Goal: Navigation & Orientation: Find specific page/section

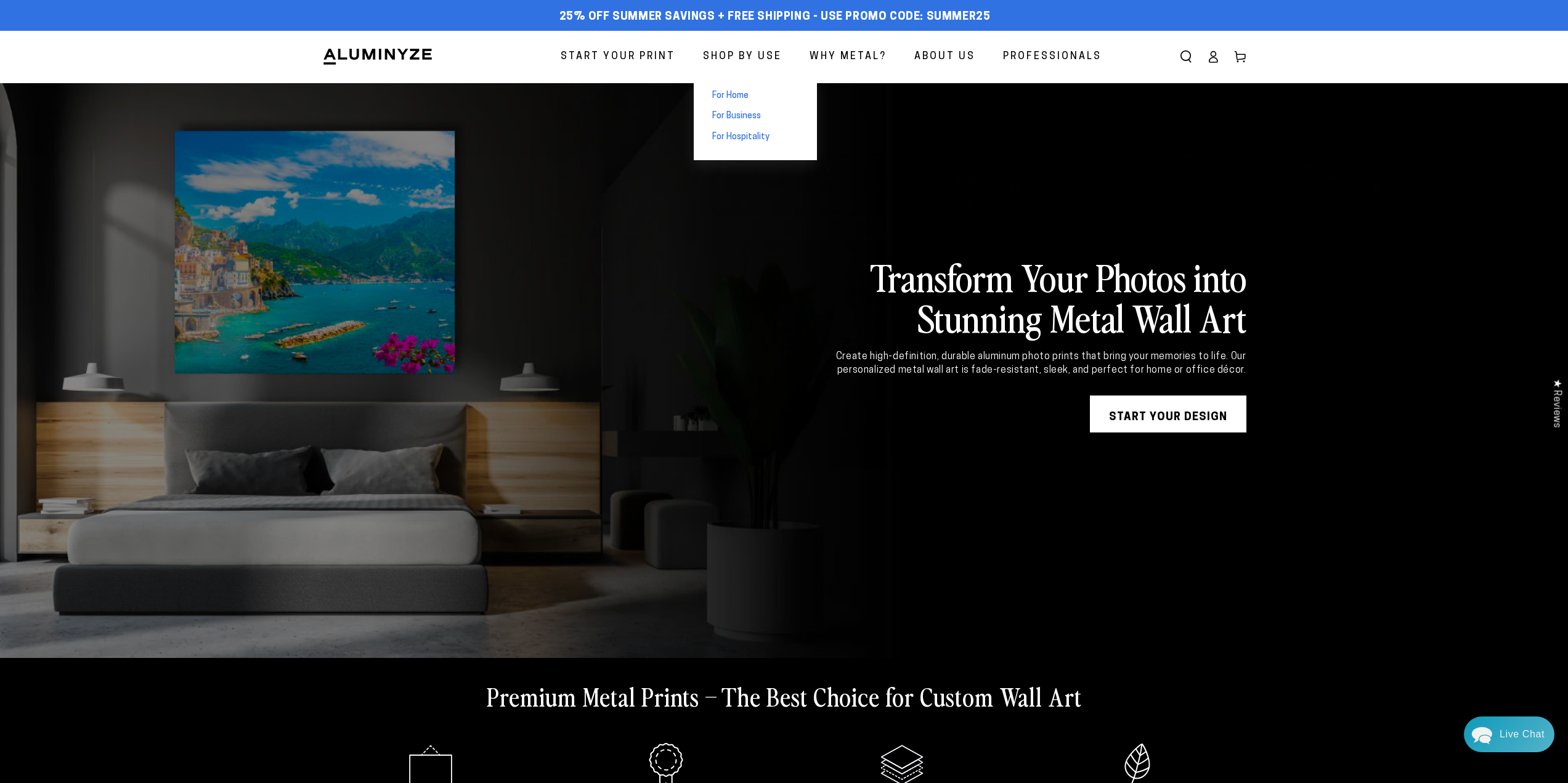
click at [734, 94] on span "For Home" at bounding box center [731, 95] width 36 height 12
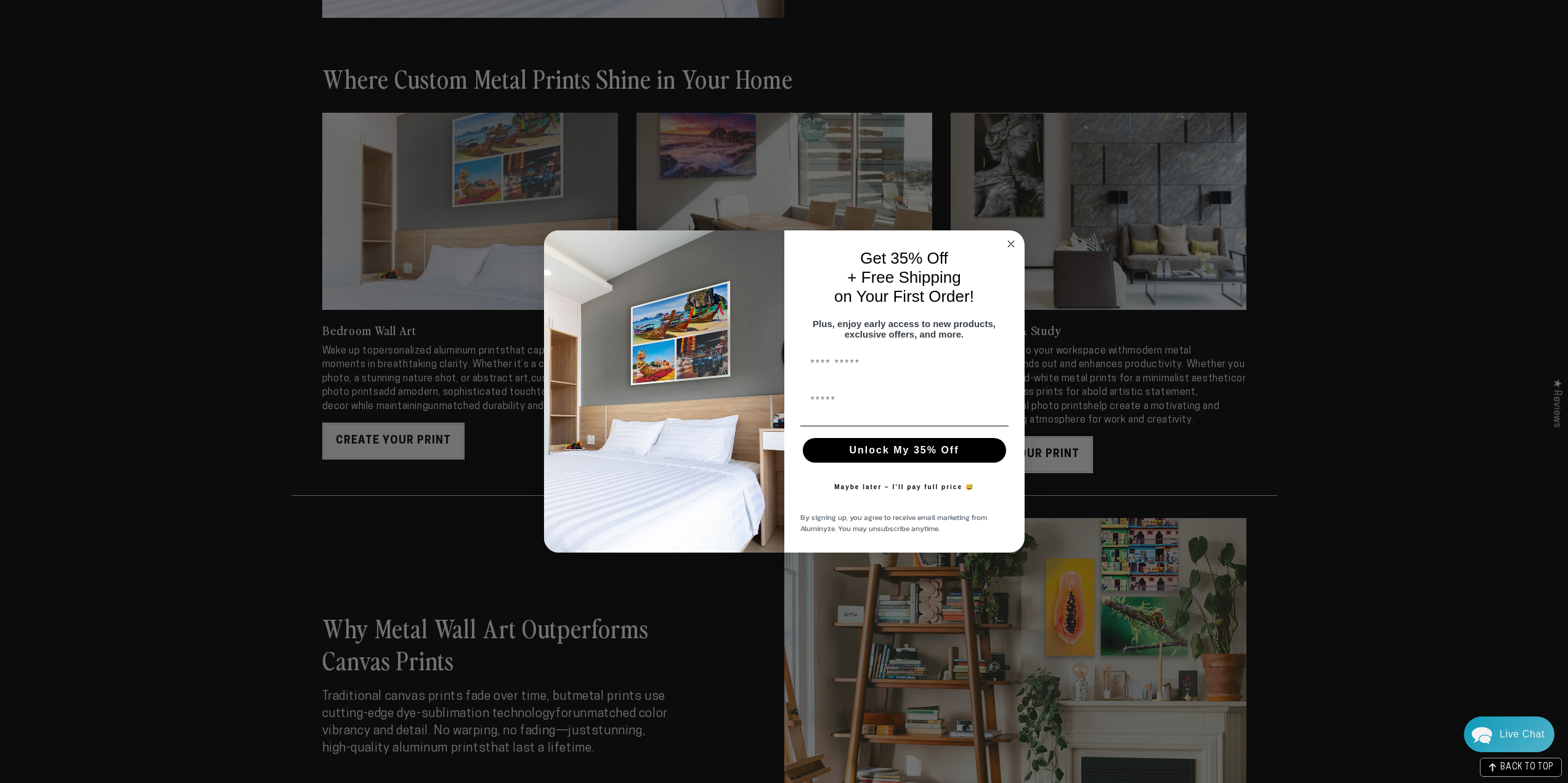
scroll to position [1663, 0]
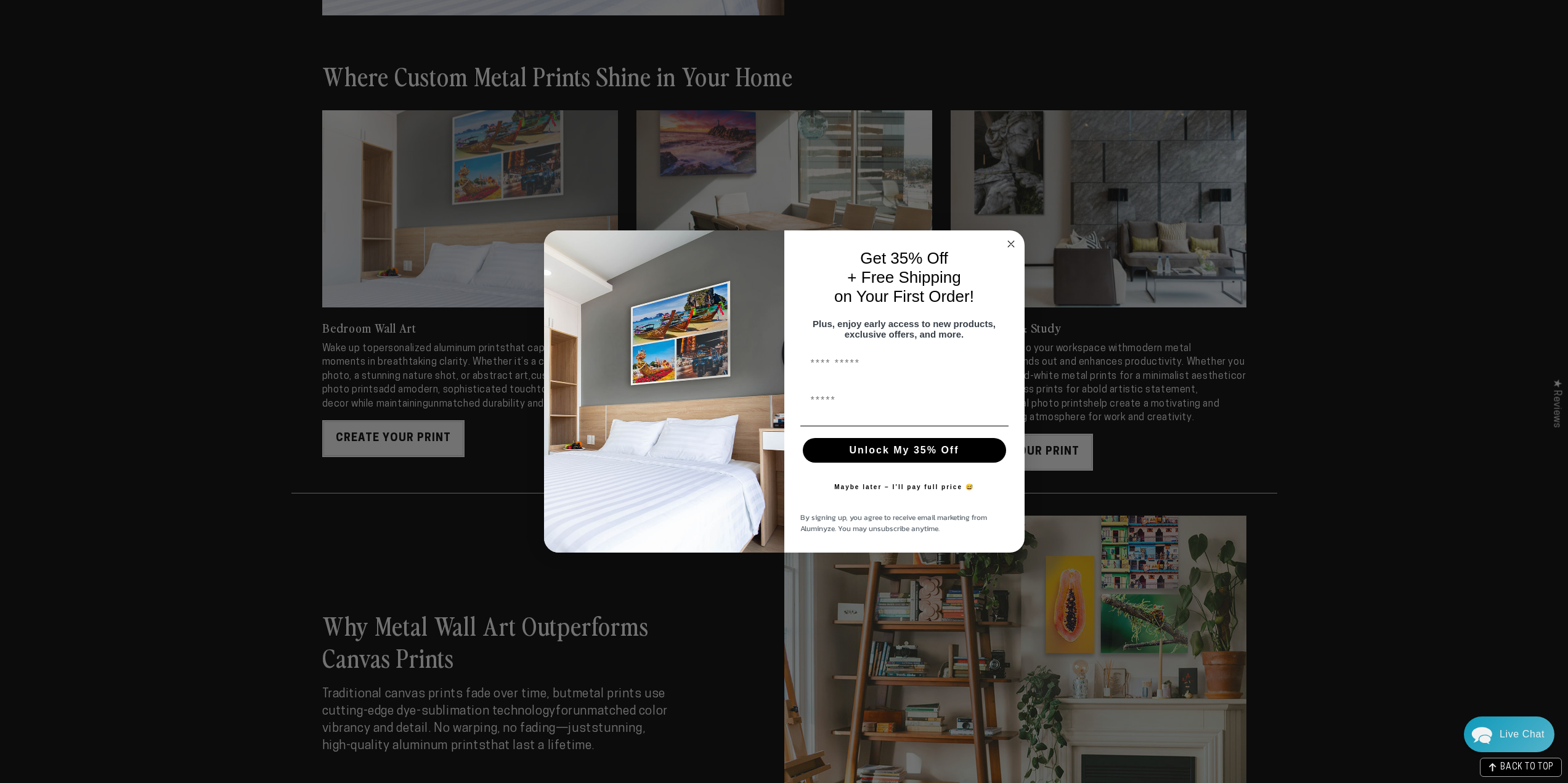
click at [1011, 237] on circle "Close dialog" at bounding box center [1010, 243] width 14 height 14
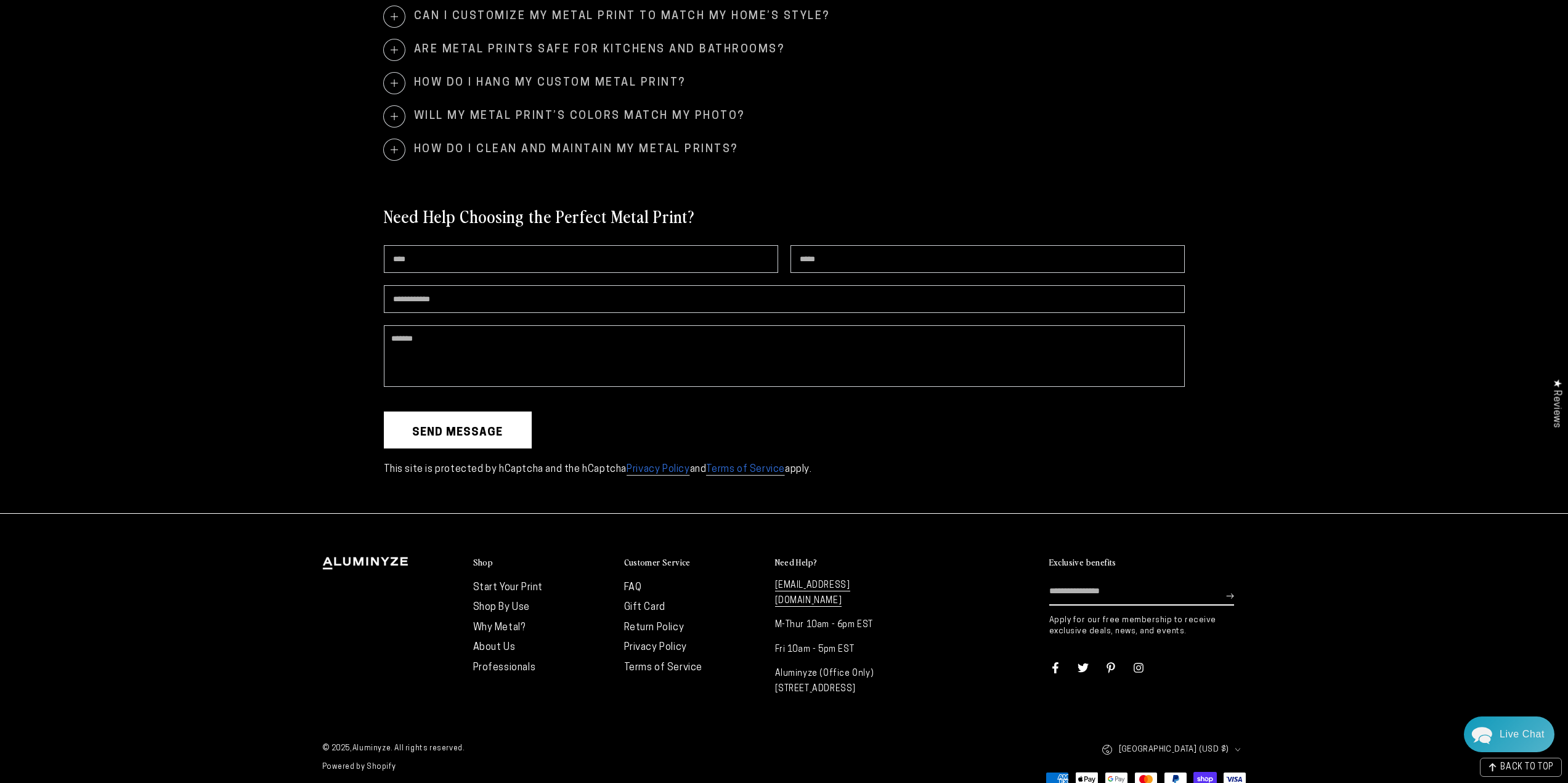
scroll to position [2877, 0]
